Goal: Task Accomplishment & Management: Manage account settings

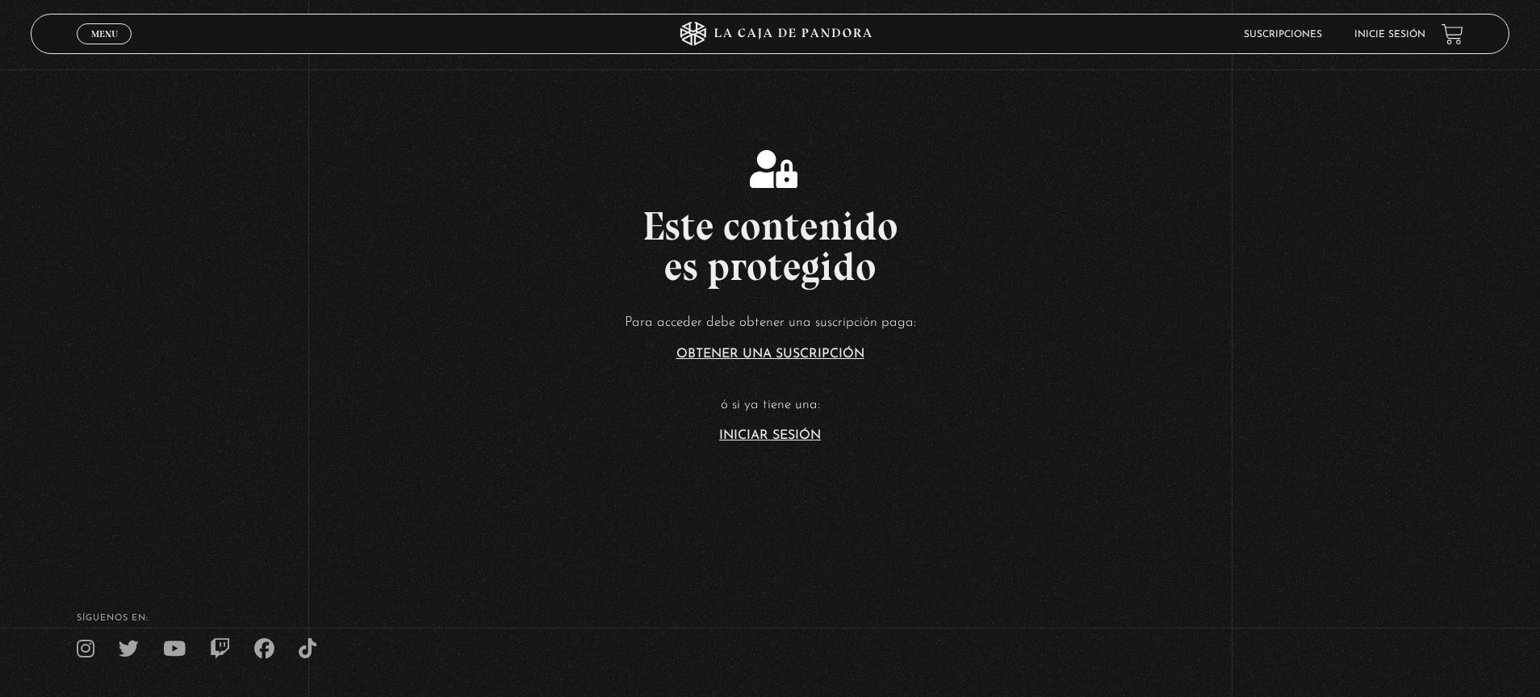
click at [770, 437] on link "Iniciar Sesión" at bounding box center [770, 435] width 102 height 13
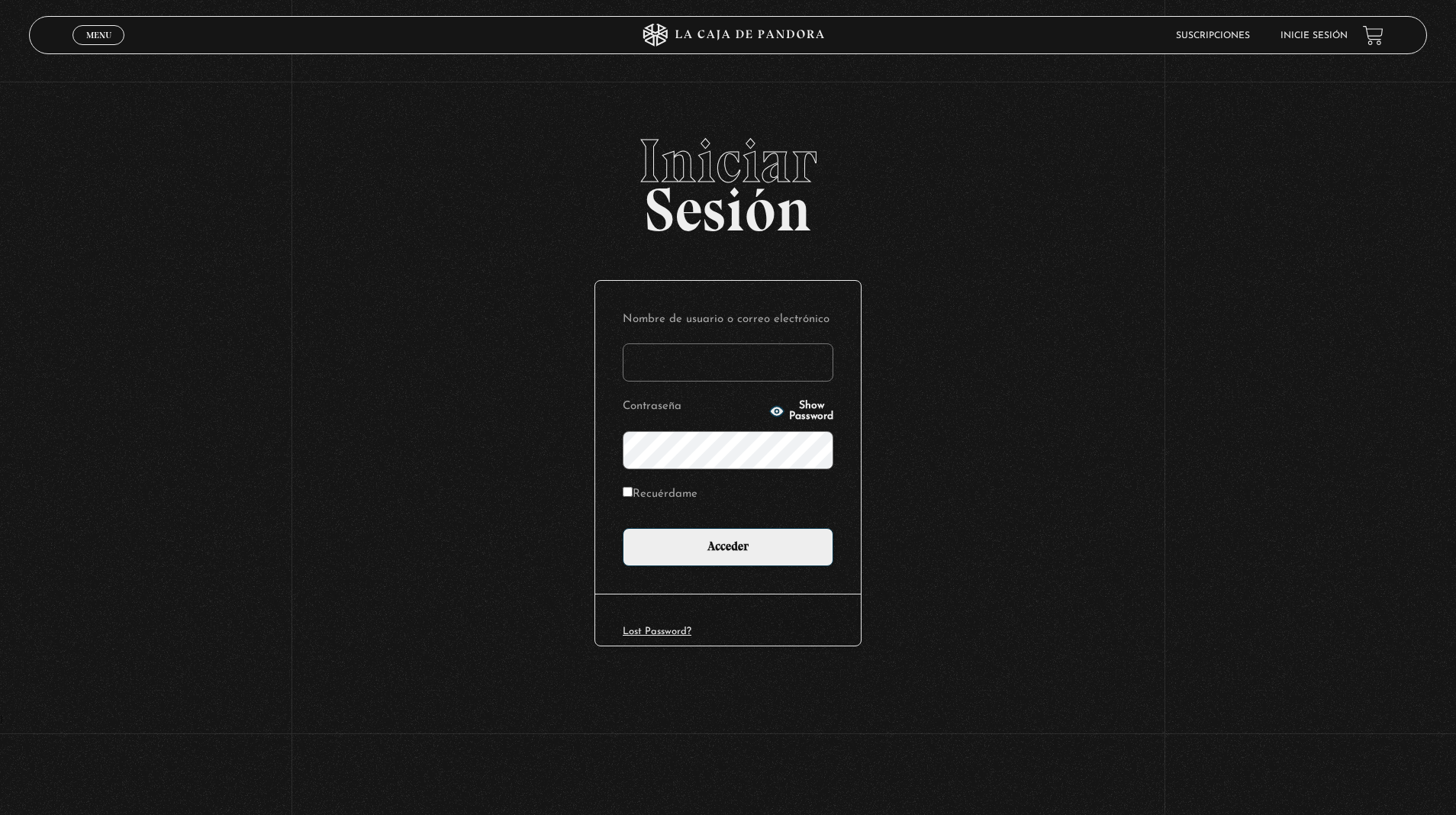
click at [631, 487] on input "Recuérdame" at bounding box center [628, 492] width 9 height 9
checkbox input "true"
click at [639, 358] on input "Nombre de usuario o correo electrónico" at bounding box center [728, 362] width 211 height 38
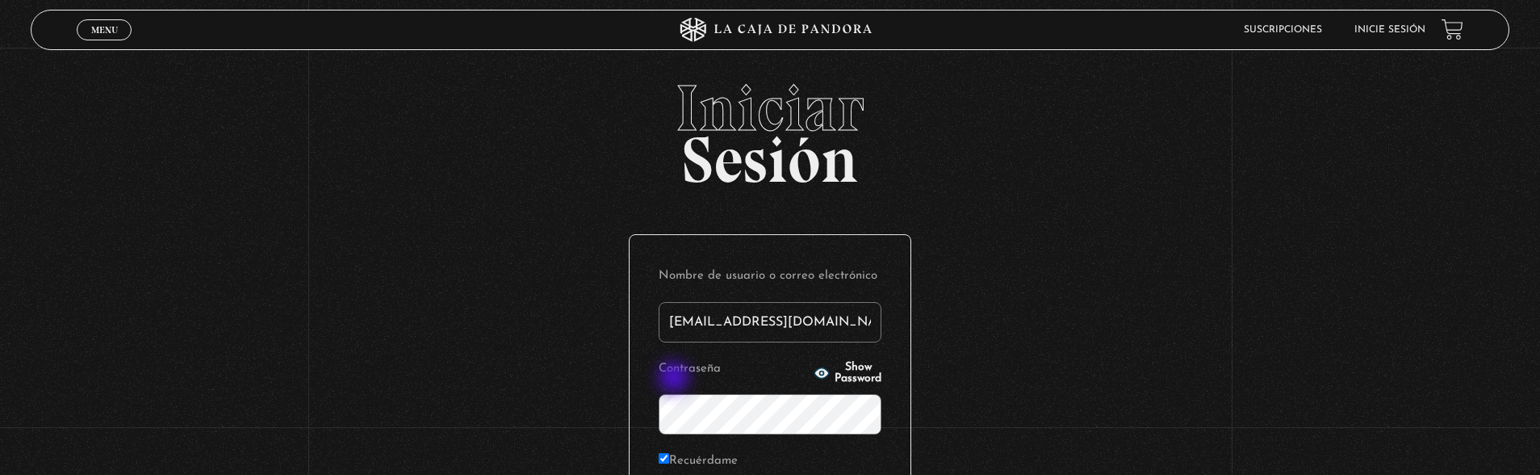
type input "karoma1188@icloud.com"
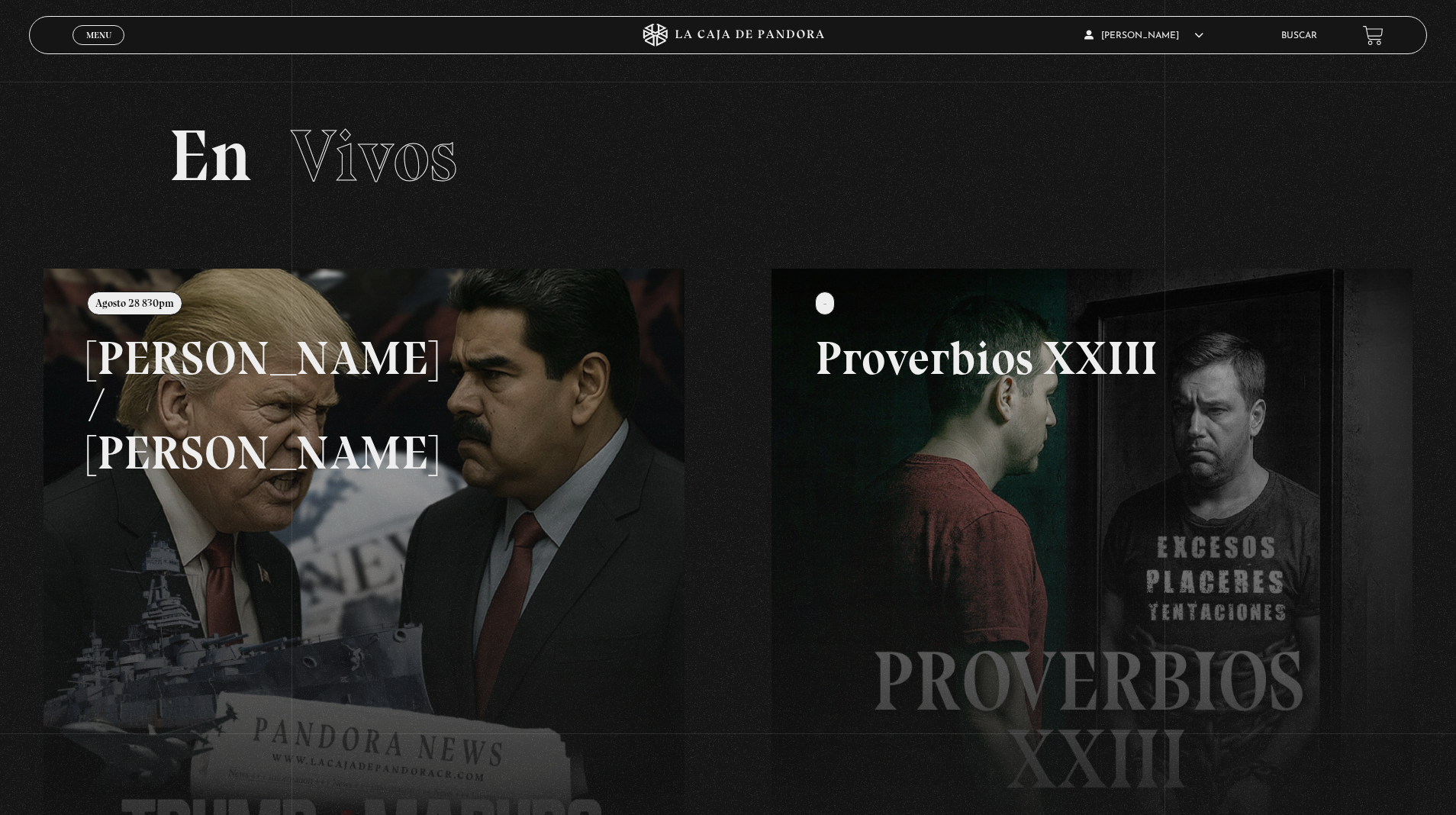
click at [584, 408] on link at bounding box center [771, 676] width 1456 height 815
